Goal: Book appointment/travel/reservation

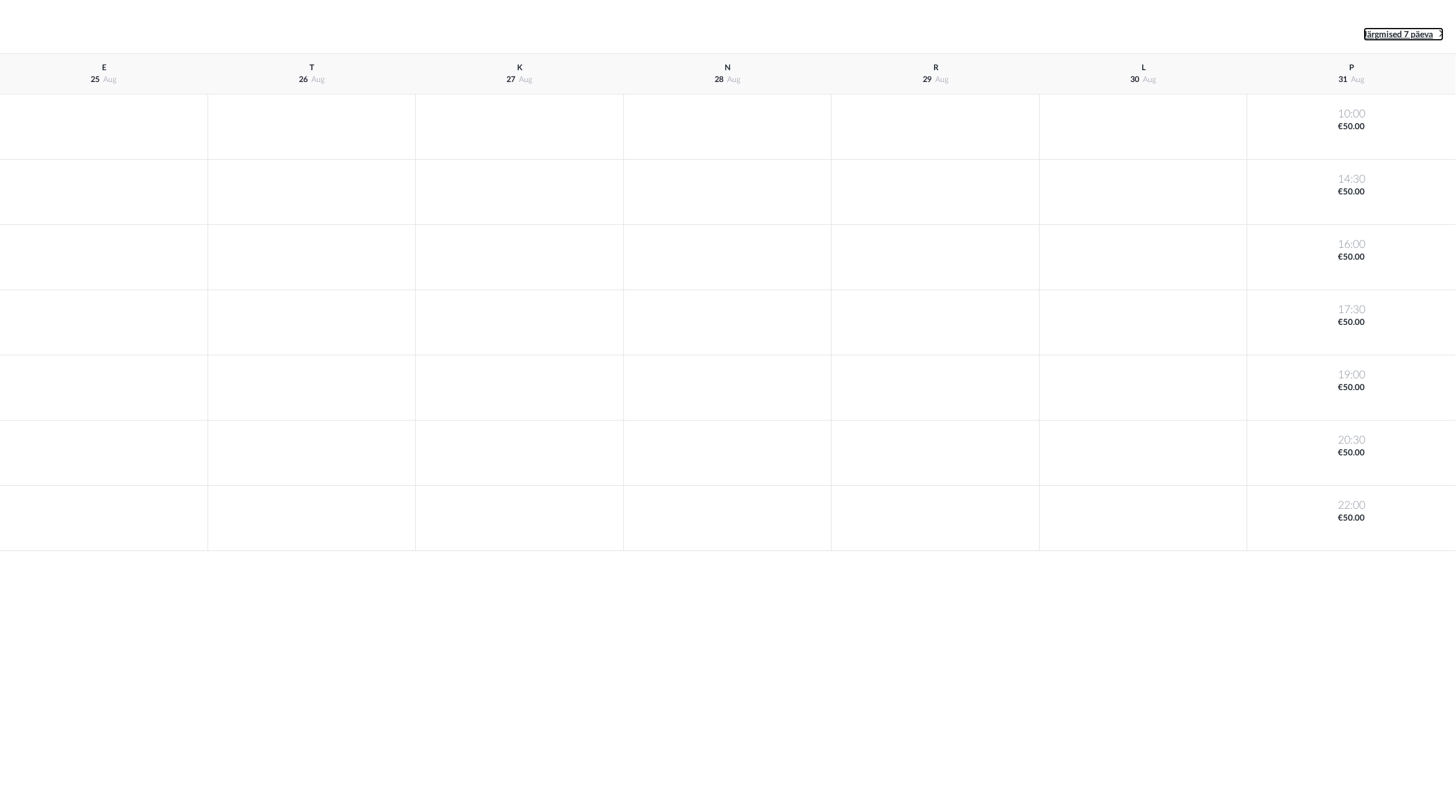
click at [1388, 35] on span "Järgmised 7 päeva" at bounding box center [1399, 35] width 70 height 8
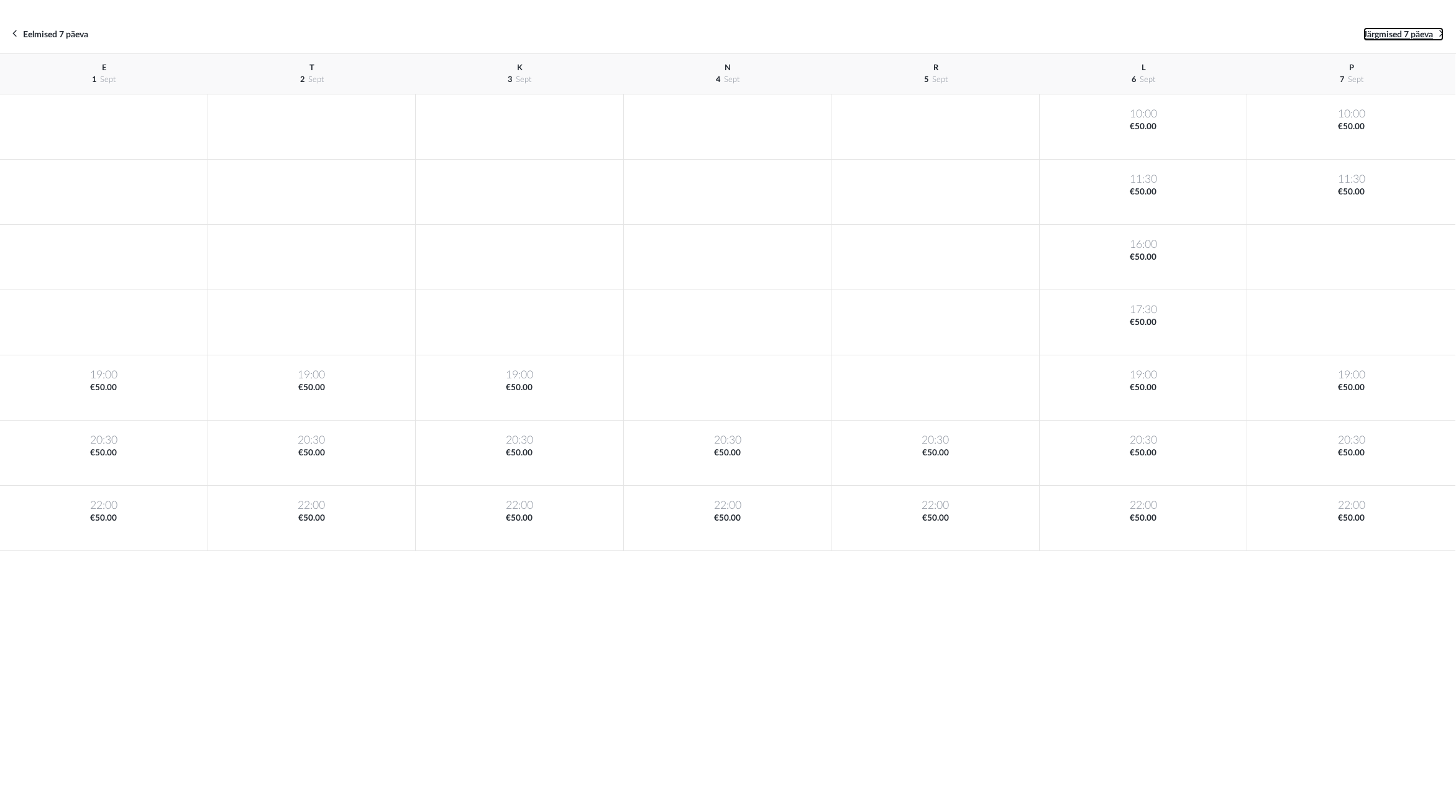
click at [1407, 36] on span "Järgmised 7 päeva" at bounding box center [1399, 35] width 70 height 8
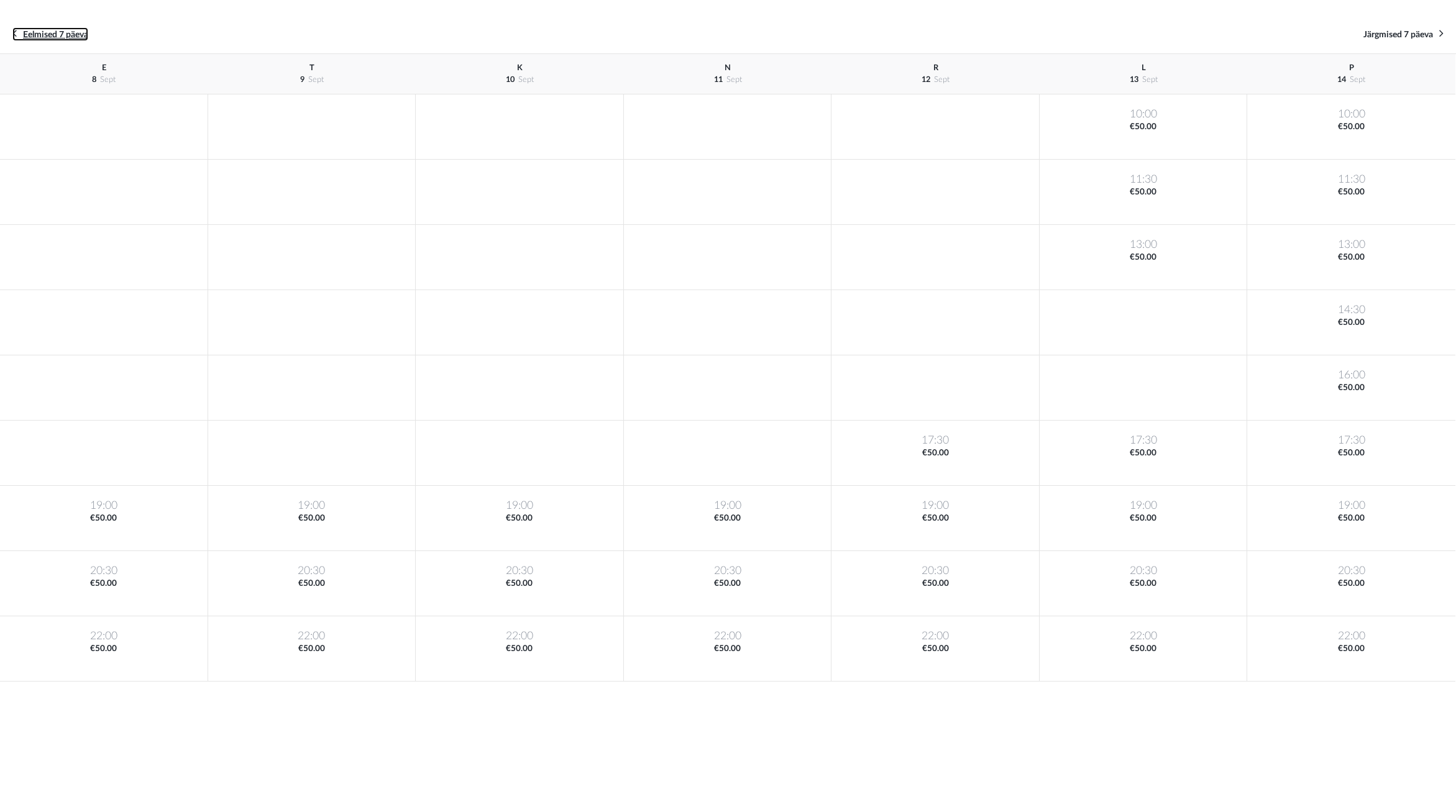
click at [35, 31] on link "Eelmised 7 päeva" at bounding box center [50, 34] width 76 height 13
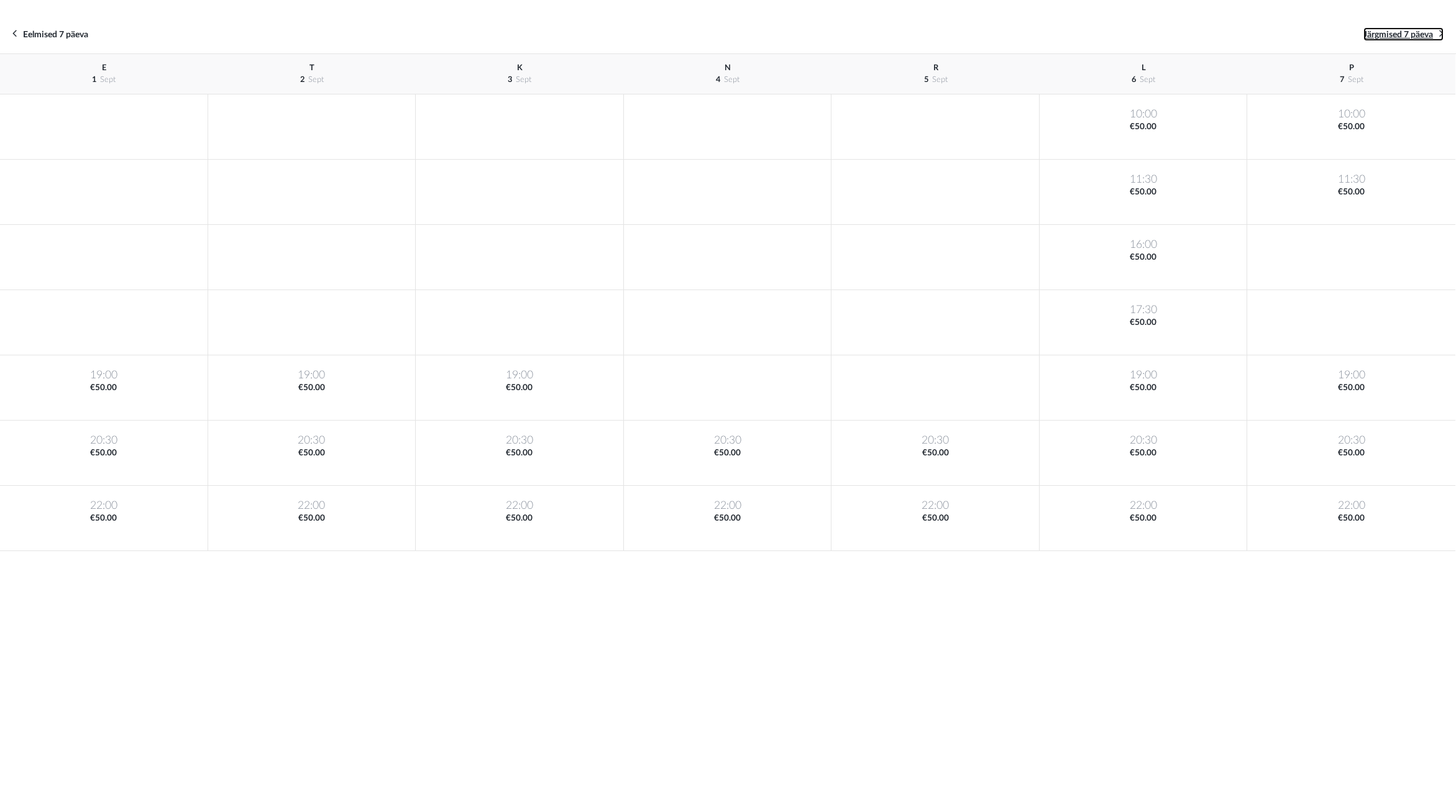
click at [1380, 37] on span "Järgmised 7 päeva" at bounding box center [1399, 35] width 70 height 8
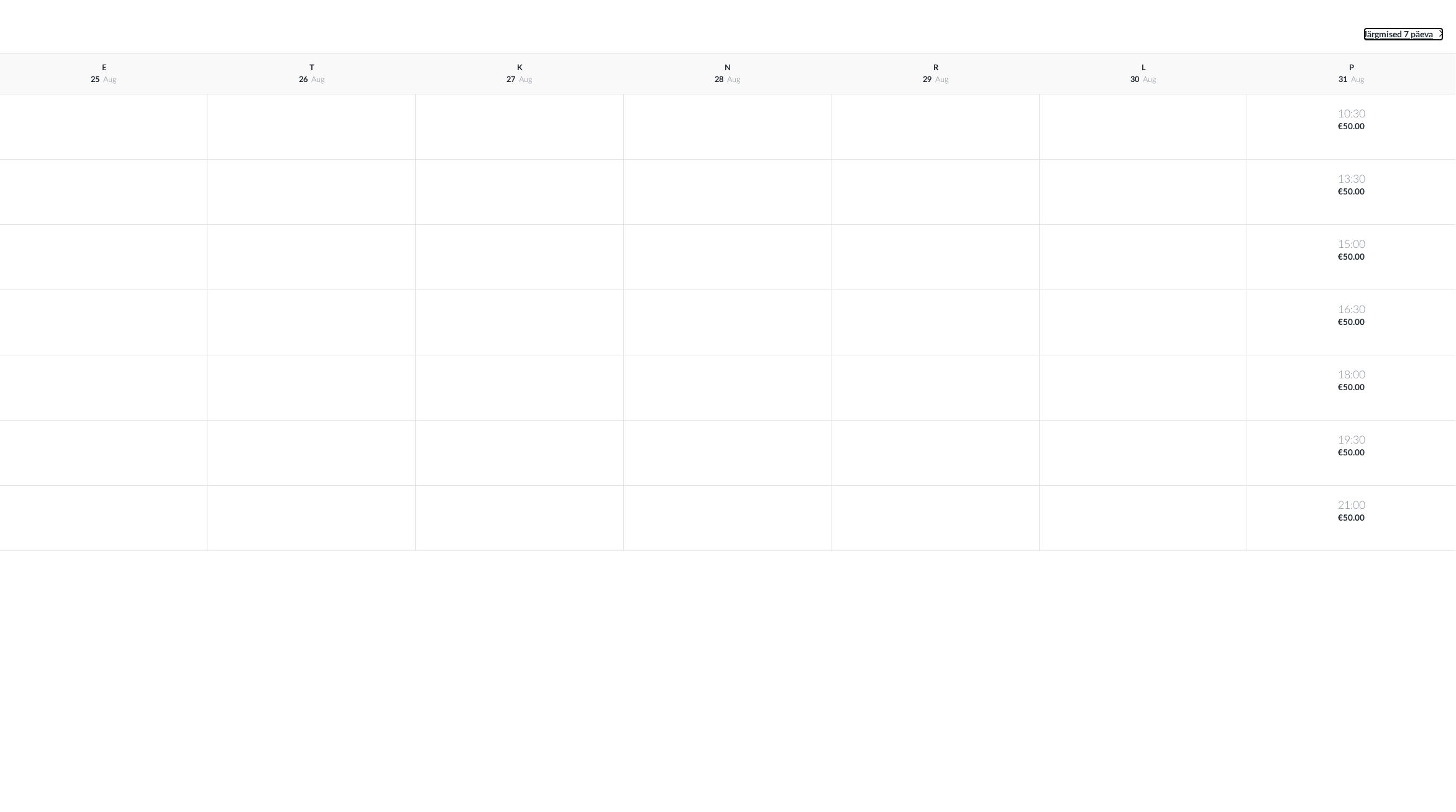
click at [1393, 36] on span "Järgmised 7 päeva" at bounding box center [1399, 35] width 70 height 8
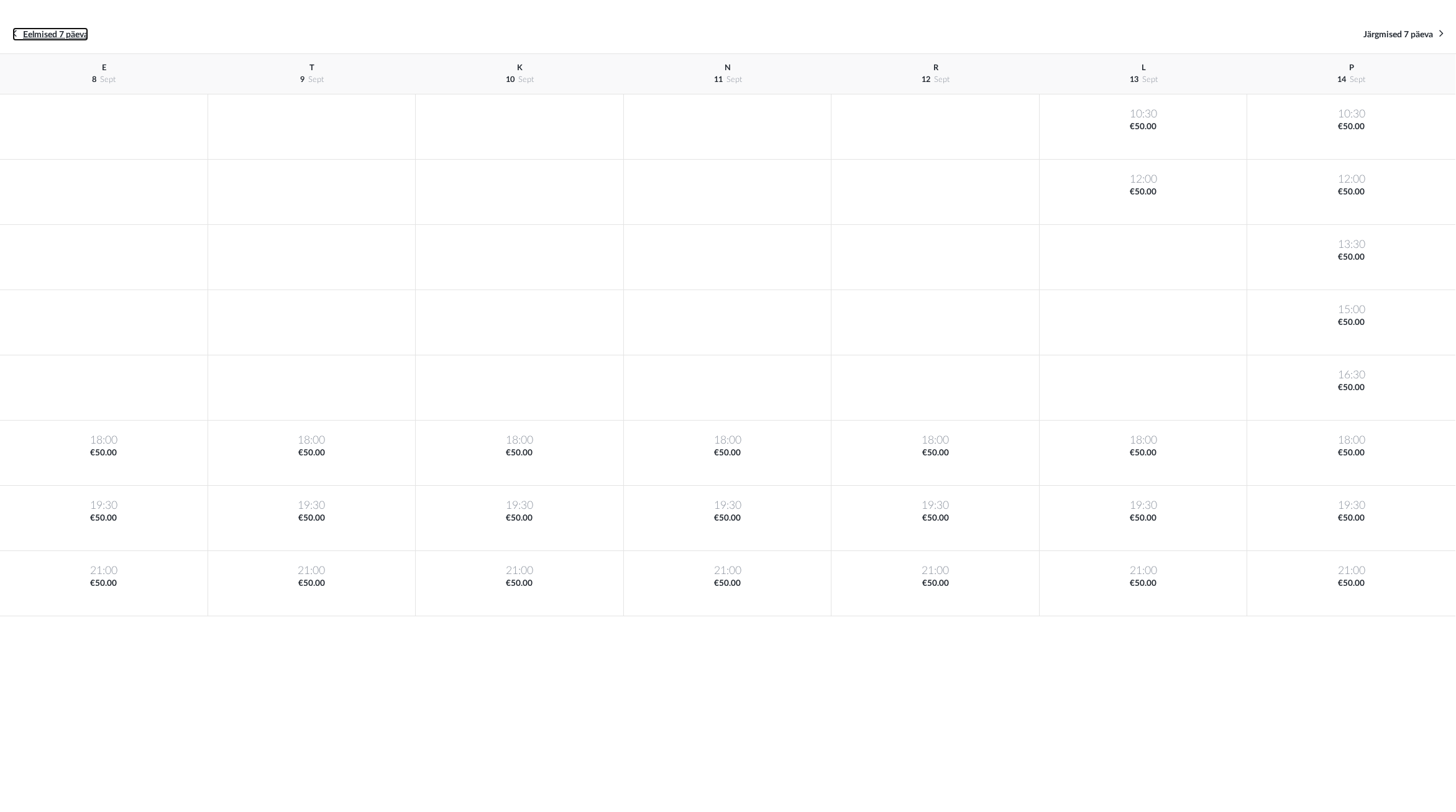
click at [17, 35] on link "Eelmised 7 päeva" at bounding box center [50, 34] width 76 height 13
click at [15, 35] on icon at bounding box center [14, 33] width 4 height 12
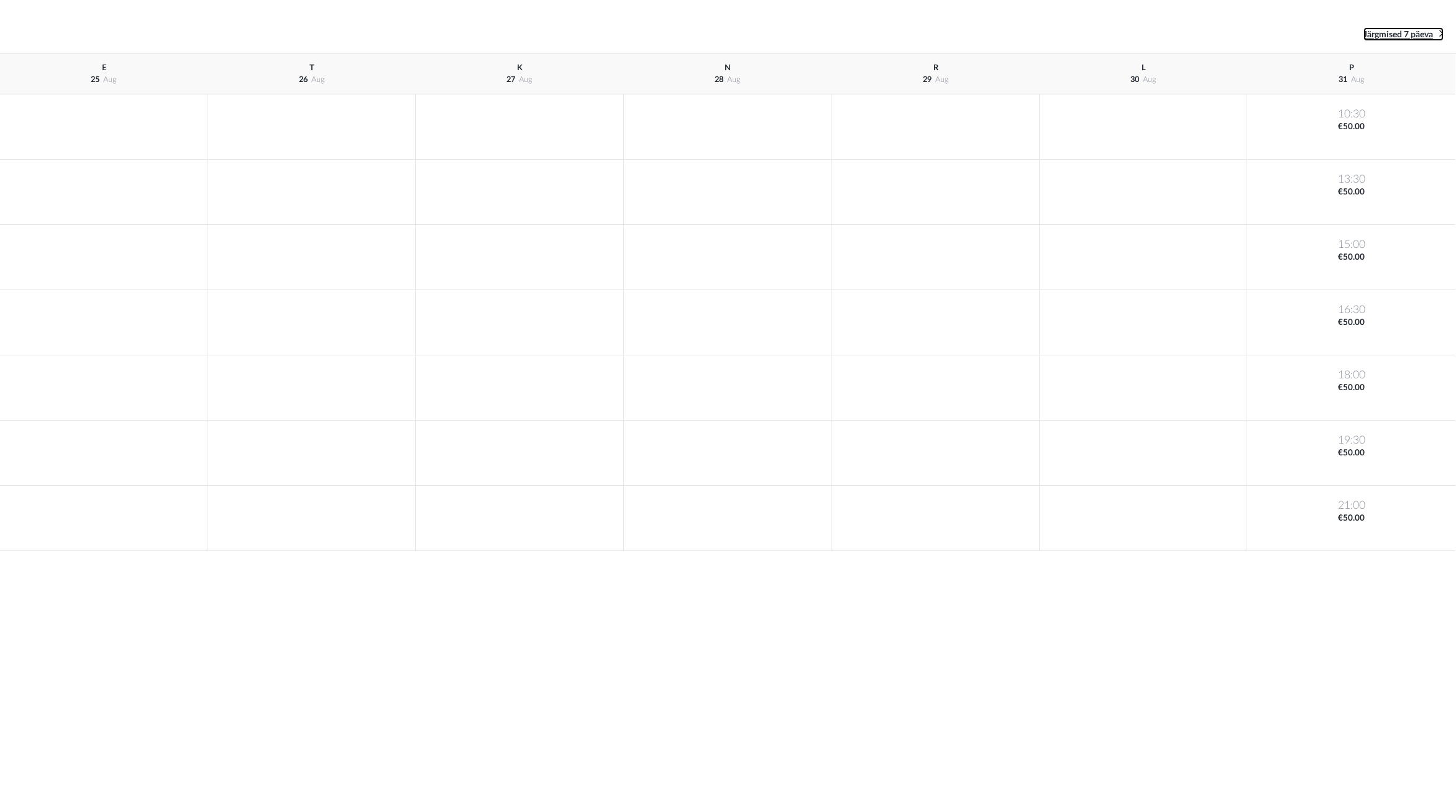
click at [1424, 36] on span "Järgmised 7 päeva" at bounding box center [1399, 35] width 70 height 8
click at [1393, 36] on span "Järgmised 7 päeva" at bounding box center [1399, 35] width 70 height 8
